Goal: Information Seeking & Learning: Understand process/instructions

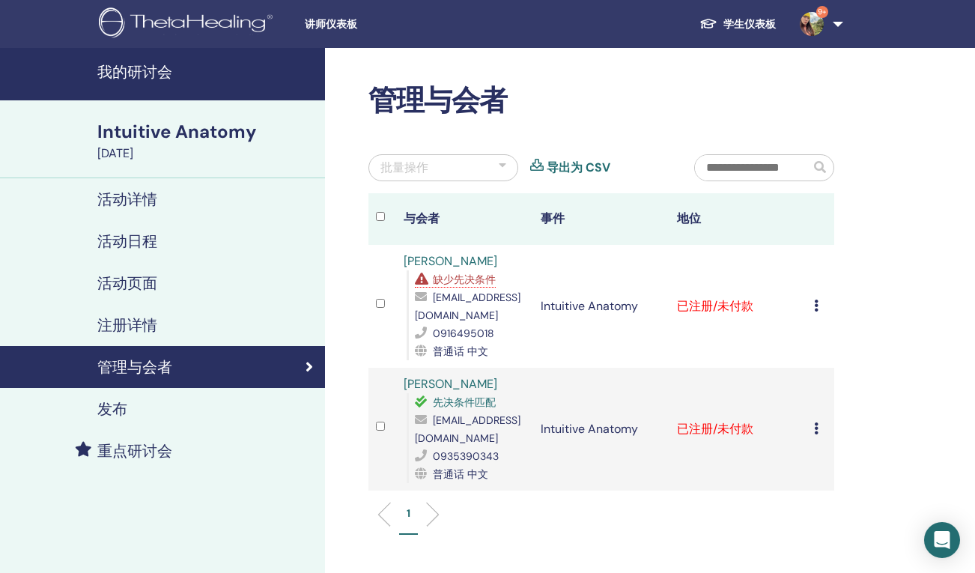
click at [473, 278] on span "缺少先决条件" at bounding box center [464, 279] width 63 height 13
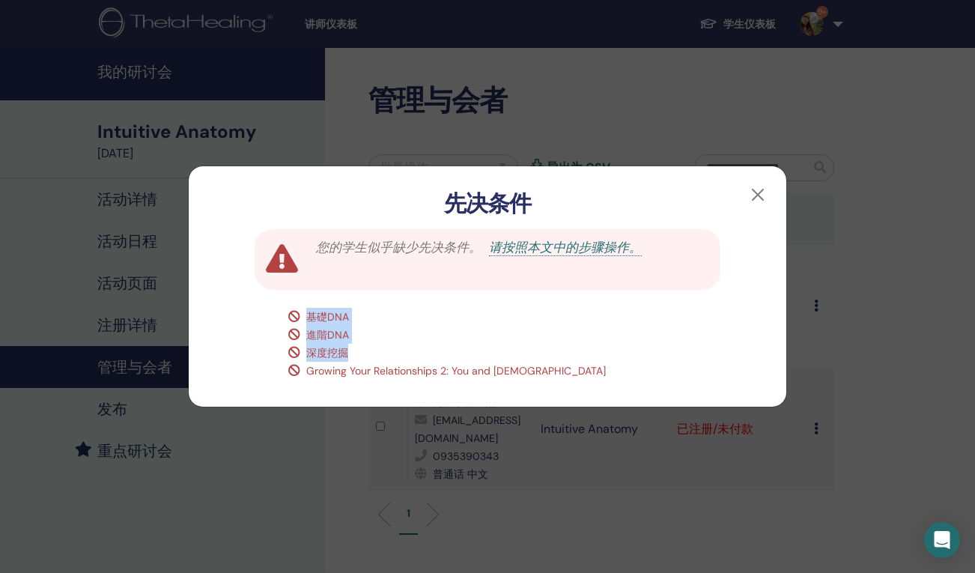
drag, startPoint x: 309, startPoint y: 321, endPoint x: 380, endPoint y: 345, distance: 74.8
click at [380, 345] on div "基礎DNA 進階DNA 深度挖掘 Growing Your Relationships 2: You and God" at bounding box center [521, 344] width 484 height 72
click at [380, 345] on div "深度挖掘" at bounding box center [521, 353] width 466 height 18
drag, startPoint x: 347, startPoint y: 354, endPoint x: 312, endPoint y: 310, distance: 56.0
click at [312, 310] on div "基礎DNA 進階DNA 深度挖掘 Growing Your Relationships 2: You and God" at bounding box center [521, 344] width 484 height 72
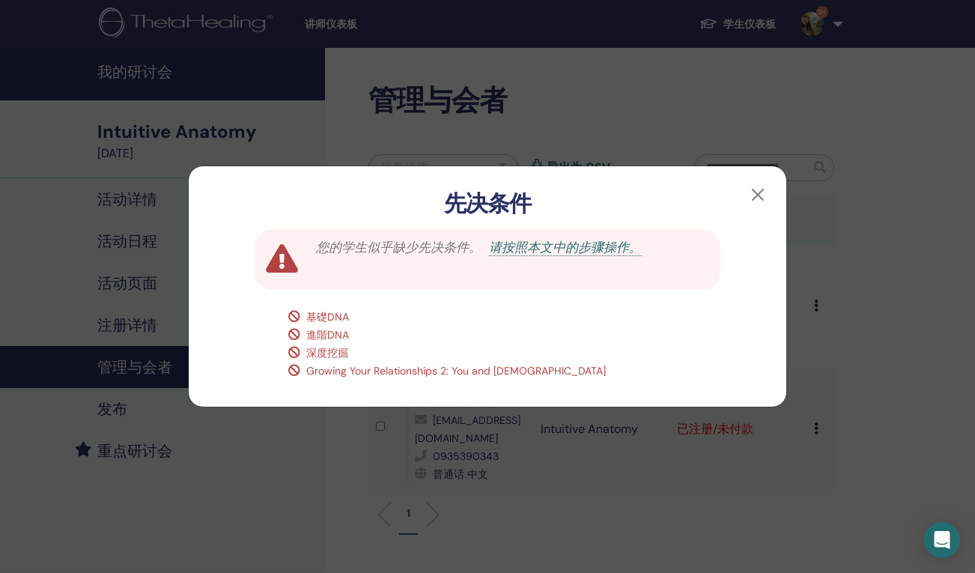
click at [302, 312] on icon at bounding box center [297, 316] width 18 height 12
drag, startPoint x: 288, startPoint y: 313, endPoint x: 393, endPoint y: 360, distance: 114.7
click at [393, 360] on div "基礎DNA 進階DNA 深度挖掘 Growing Your Relationships 2: You and God" at bounding box center [521, 344] width 484 height 72
click at [393, 360] on div "深度挖掘" at bounding box center [521, 353] width 466 height 18
drag, startPoint x: 291, startPoint y: 315, endPoint x: 401, endPoint y: 376, distance: 126.7
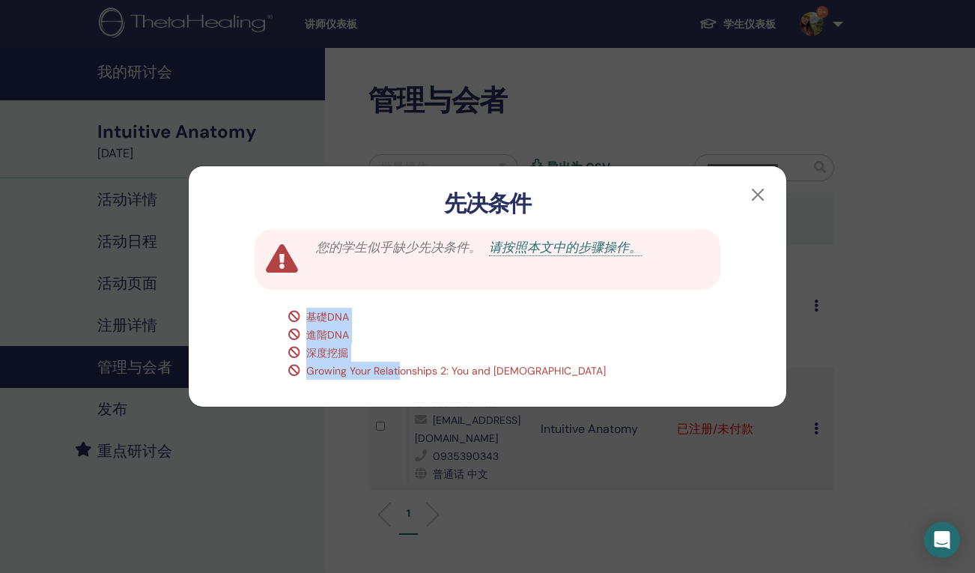
click at [401, 376] on div "基礎DNA 進階DNA 深度挖掘 Growing Your Relationships 2: You and God" at bounding box center [521, 344] width 484 height 72
click at [470, 370] on span "Growing Your Relationships 2: You and [DEMOGRAPHIC_DATA]" at bounding box center [456, 370] width 300 height 13
click at [762, 196] on button "button" at bounding box center [758, 195] width 24 height 24
